Goal: Participate in discussion: Engage in conversation with other users on a specific topic

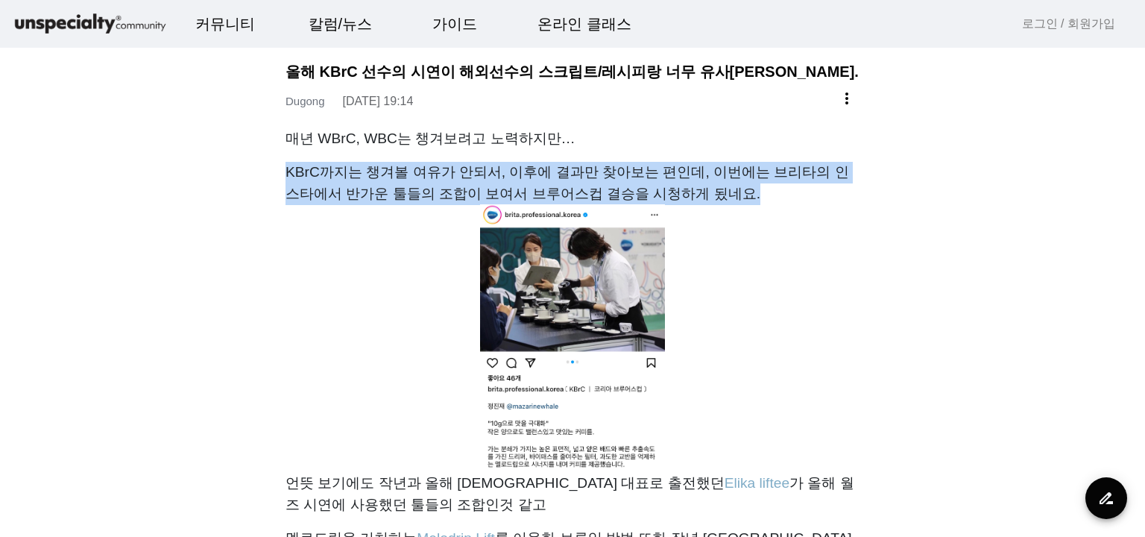
drag, startPoint x: 281, startPoint y: 180, endPoint x: 794, endPoint y: 196, distance: 513.3
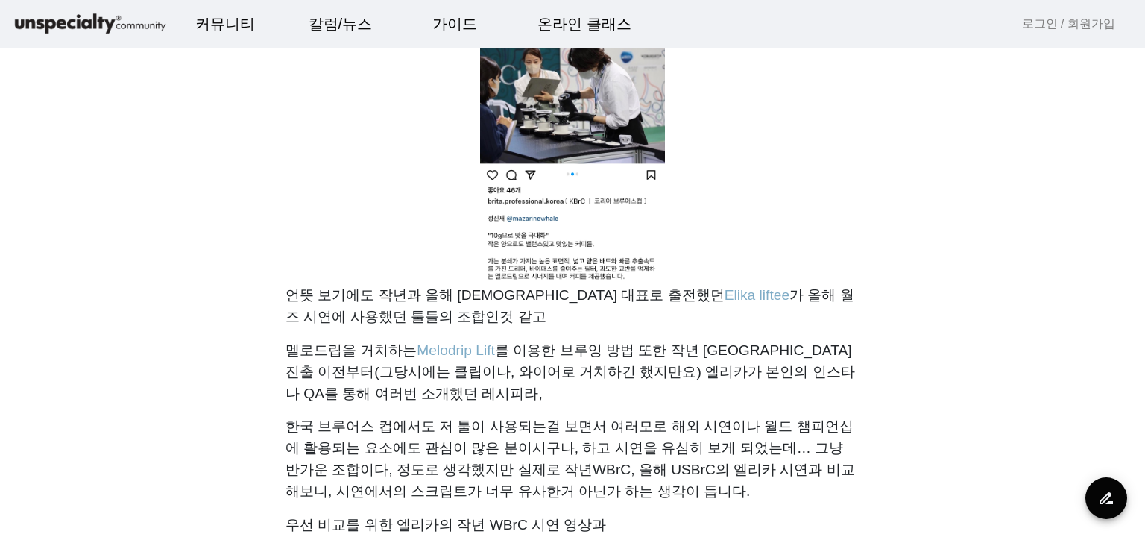
scroll to position [224, 0]
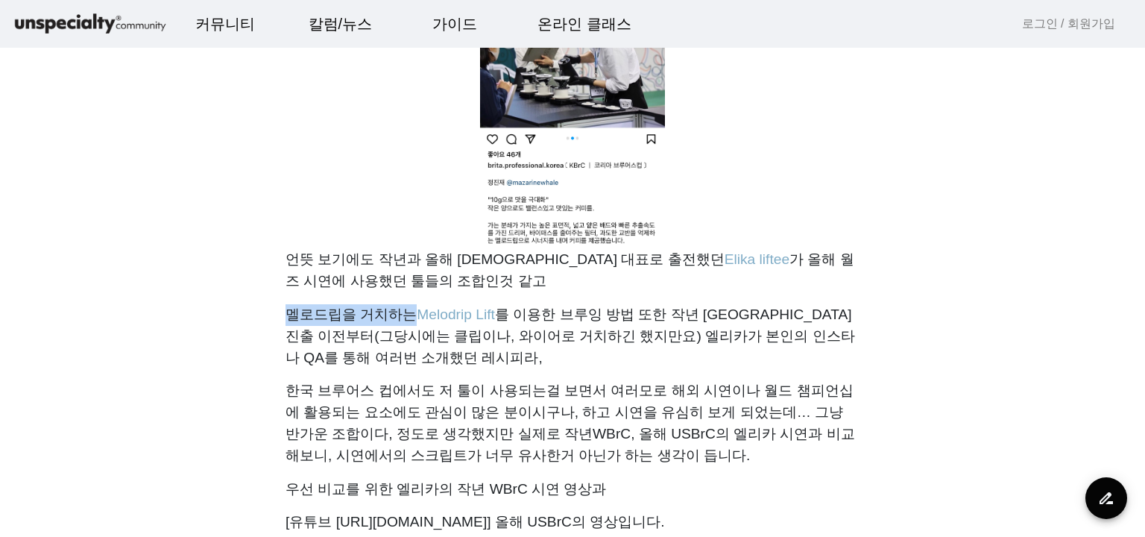
drag, startPoint x: 268, startPoint y: 321, endPoint x: 418, endPoint y: 312, distance: 149.5
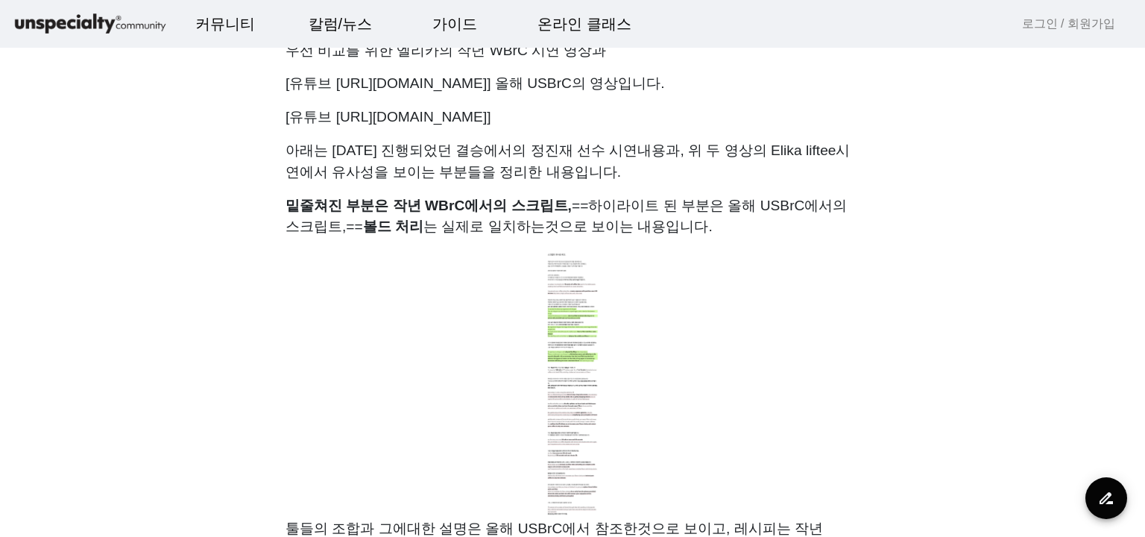
scroll to position [746, 0]
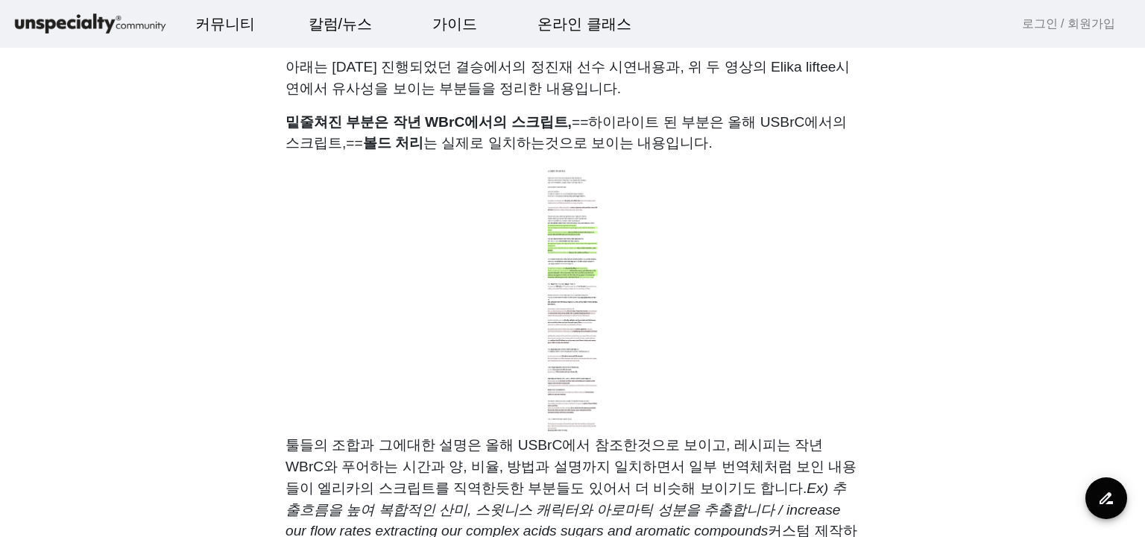
click at [525, 244] on img at bounding box center [573, 300] width 574 height 268
click at [590, 260] on img at bounding box center [573, 300] width 574 height 268
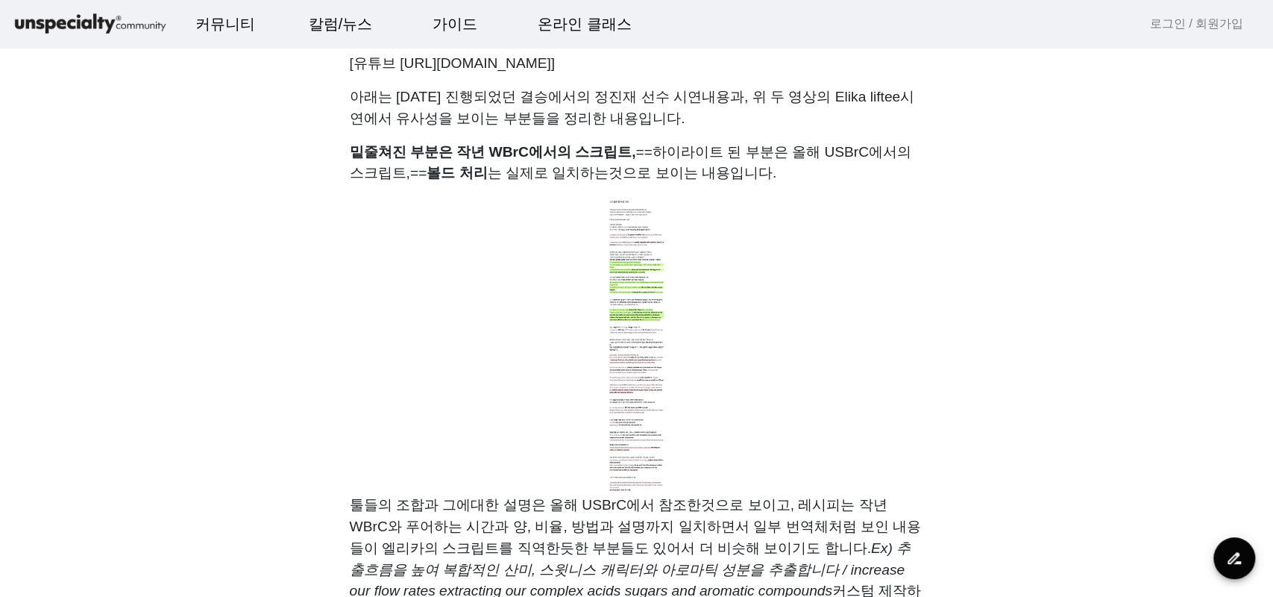
drag, startPoint x: 944, startPoint y: 351, endPoint x: 925, endPoint y: 260, distance: 93.0
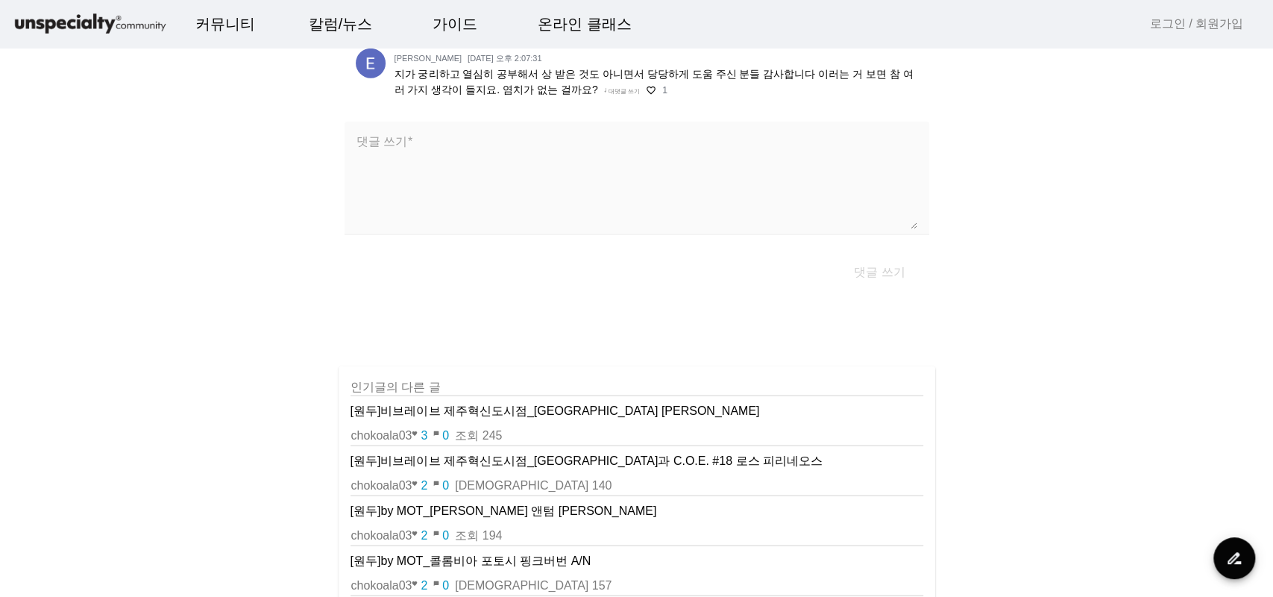
scroll to position [2237, 0]
